Goal: Task Accomplishment & Management: Use online tool/utility

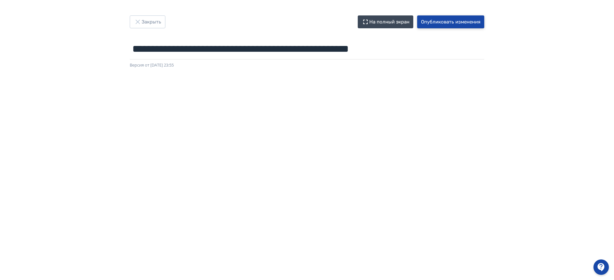
click at [470, 21] on button "Опубликовать изменения" at bounding box center [450, 21] width 67 height 13
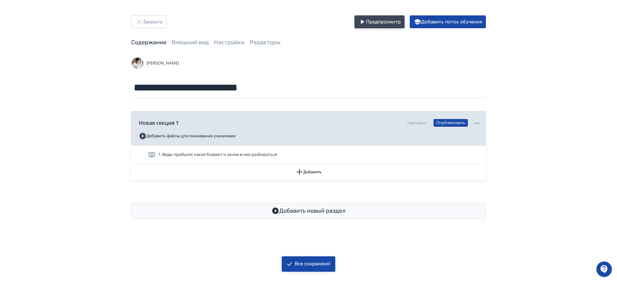
click at [385, 21] on button "Предпросмотр" at bounding box center [379, 21] width 50 height 13
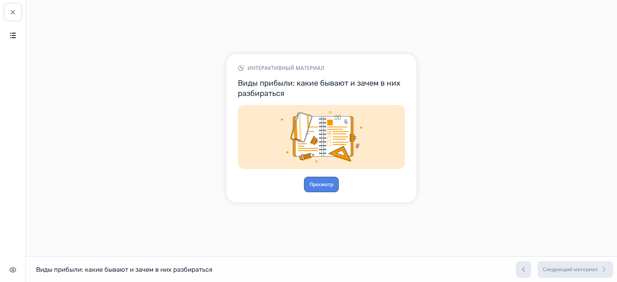
click at [327, 185] on button "Просмотр" at bounding box center [321, 184] width 35 height 15
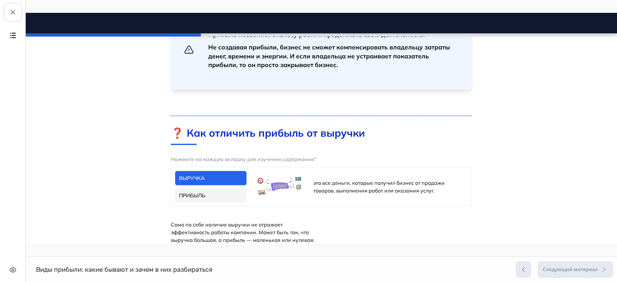
scroll to position [361, 0]
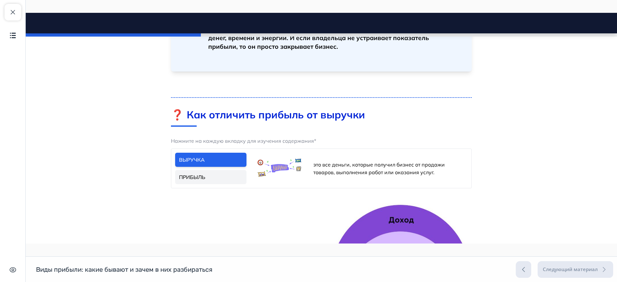
click at [224, 177] on link "ПРИБЫЛЬ" at bounding box center [210, 177] width 71 height 14
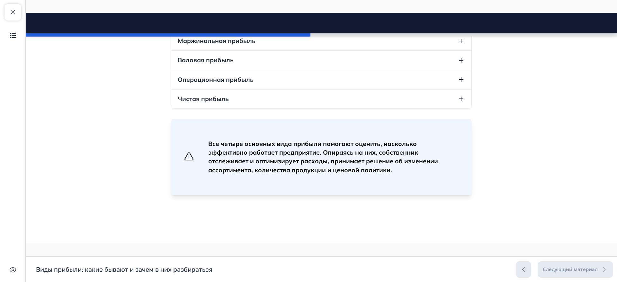
scroll to position [924, 0]
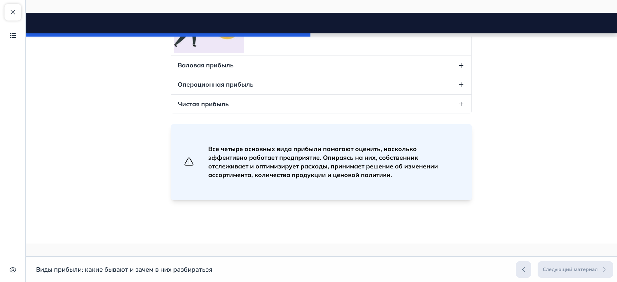
click at [459, 68] on icon "button" at bounding box center [461, 65] width 4 height 4
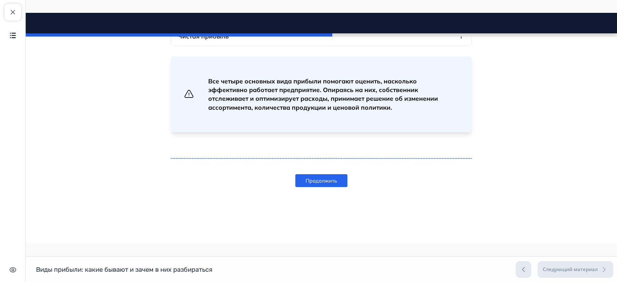
scroll to position [1084, 0]
click at [319, 187] on button "Продолжить" at bounding box center [321, 180] width 52 height 13
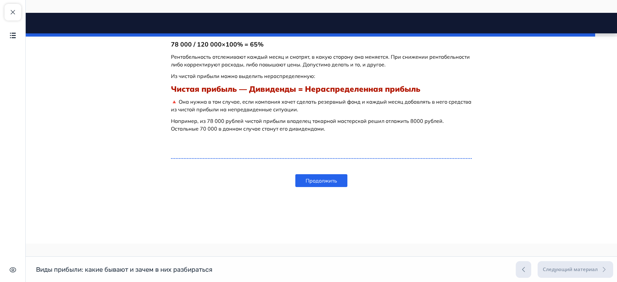
scroll to position [2484, 0]
click at [316, 180] on button "Продолжить" at bounding box center [321, 180] width 52 height 13
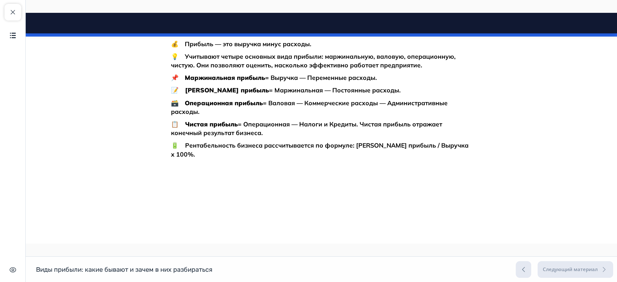
scroll to position [2587, 0]
click at [296, 187] on button "Завершить просмотр" at bounding box center [321, 180] width 83 height 13
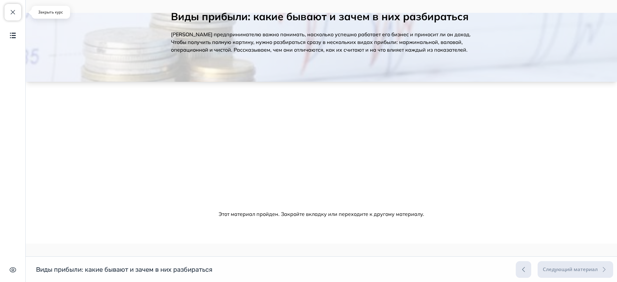
click at [12, 14] on span "button" at bounding box center [13, 12] width 8 height 8
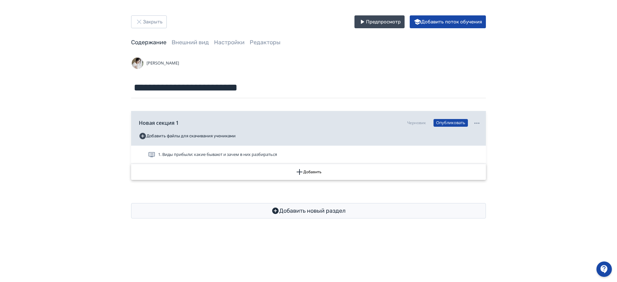
click at [299, 171] on icon "button" at bounding box center [299, 172] width 6 height 6
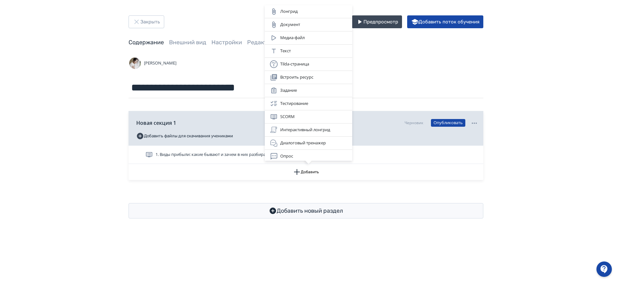
drag, startPoint x: 205, startPoint y: 183, endPoint x: 199, endPoint y: 185, distance: 5.9
click at [204, 183] on div "Лонгрид Документ Медиа-файл Текст Tilda-страница Встроить ресурс Задание Тестир…" at bounding box center [308, 141] width 617 height 282
